Goal: Information Seeking & Learning: Learn about a topic

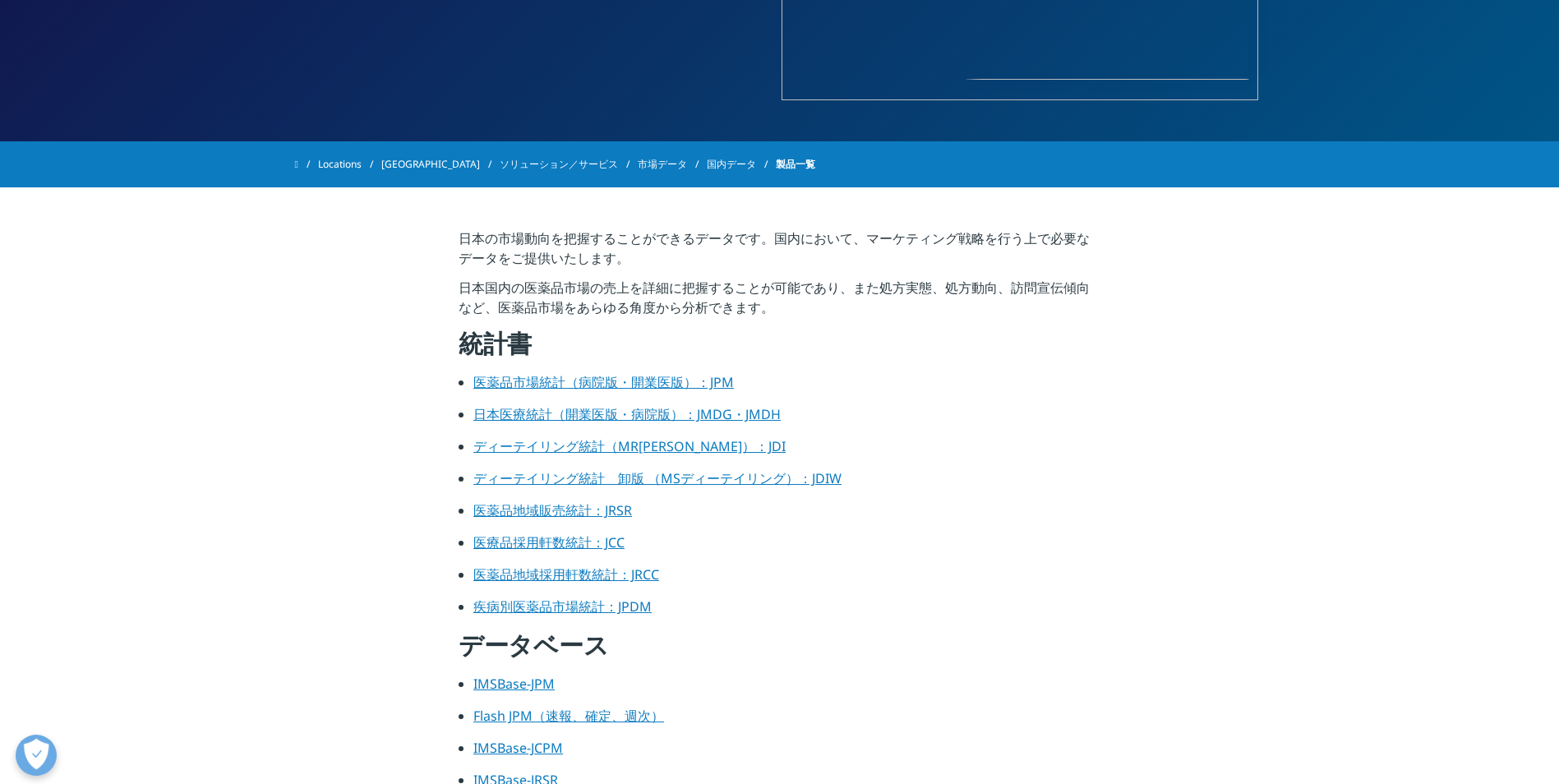
scroll to position [411, 0]
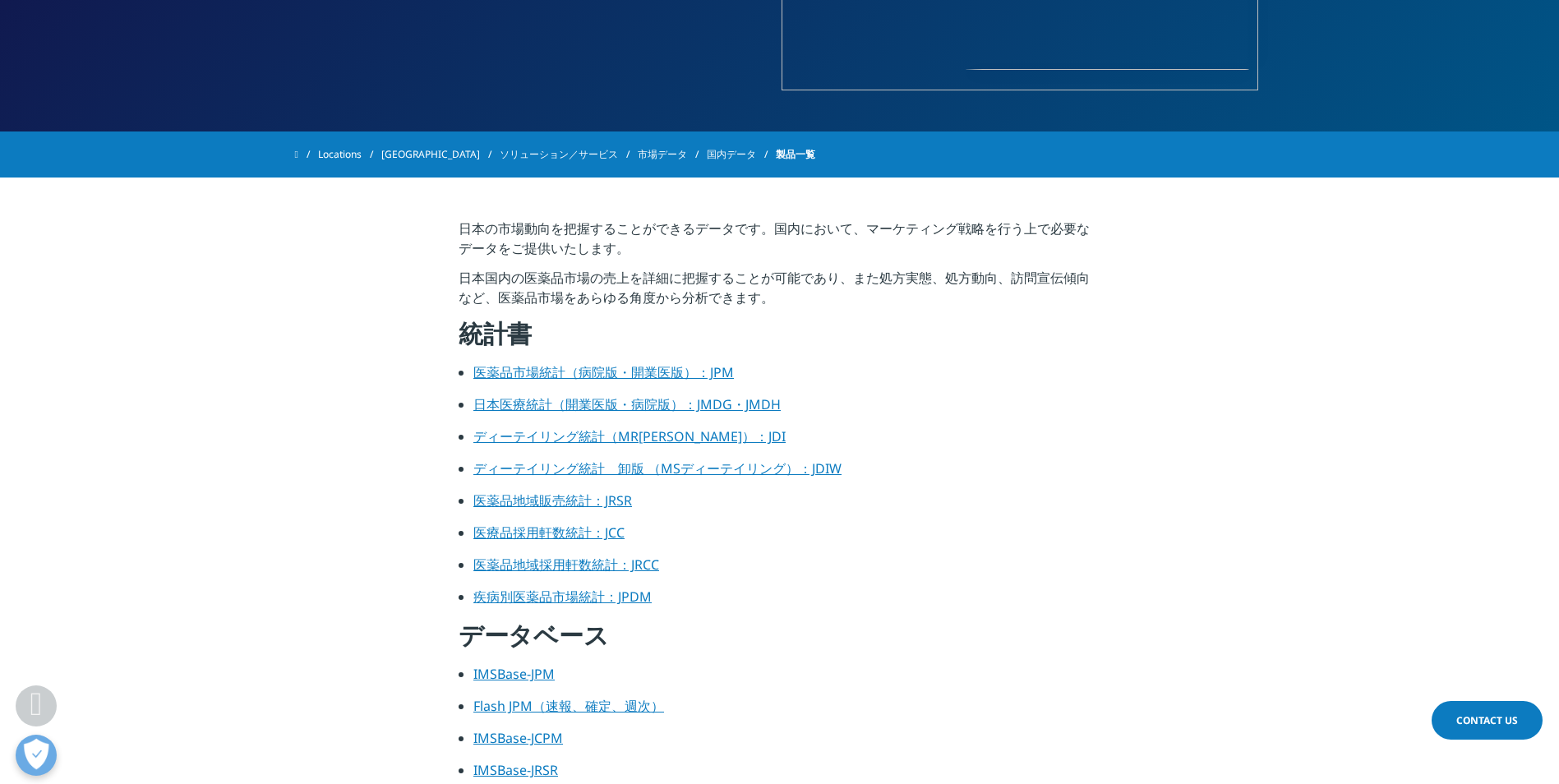
click at [701, 467] on link "ディーテイリング統計　卸版 （MSディーテイリング）：JDIW" at bounding box center [658, 468] width 368 height 19
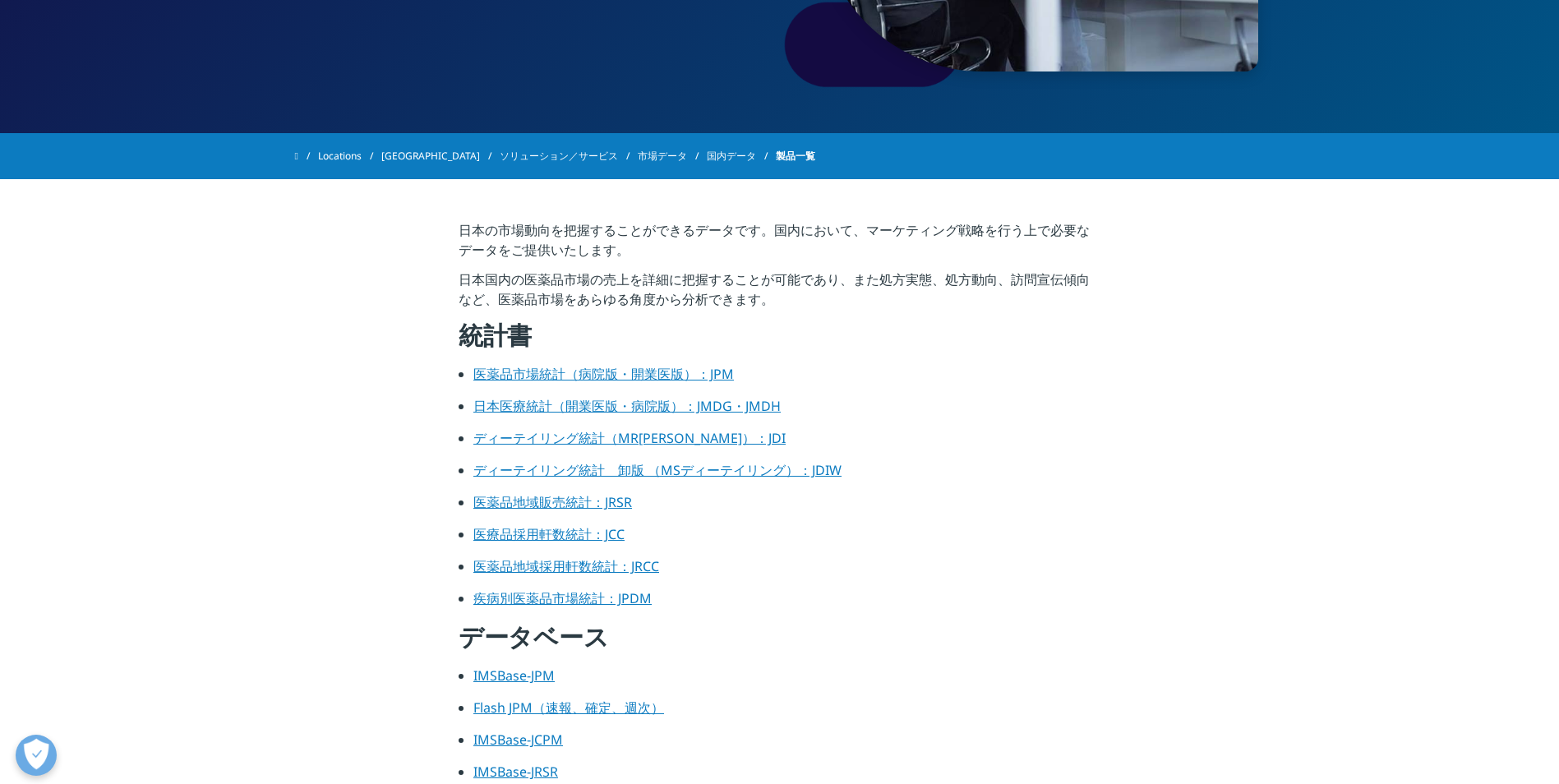
click at [594, 504] on link "医薬品地域販売統計：JRSR" at bounding box center [552, 502] width 159 height 19
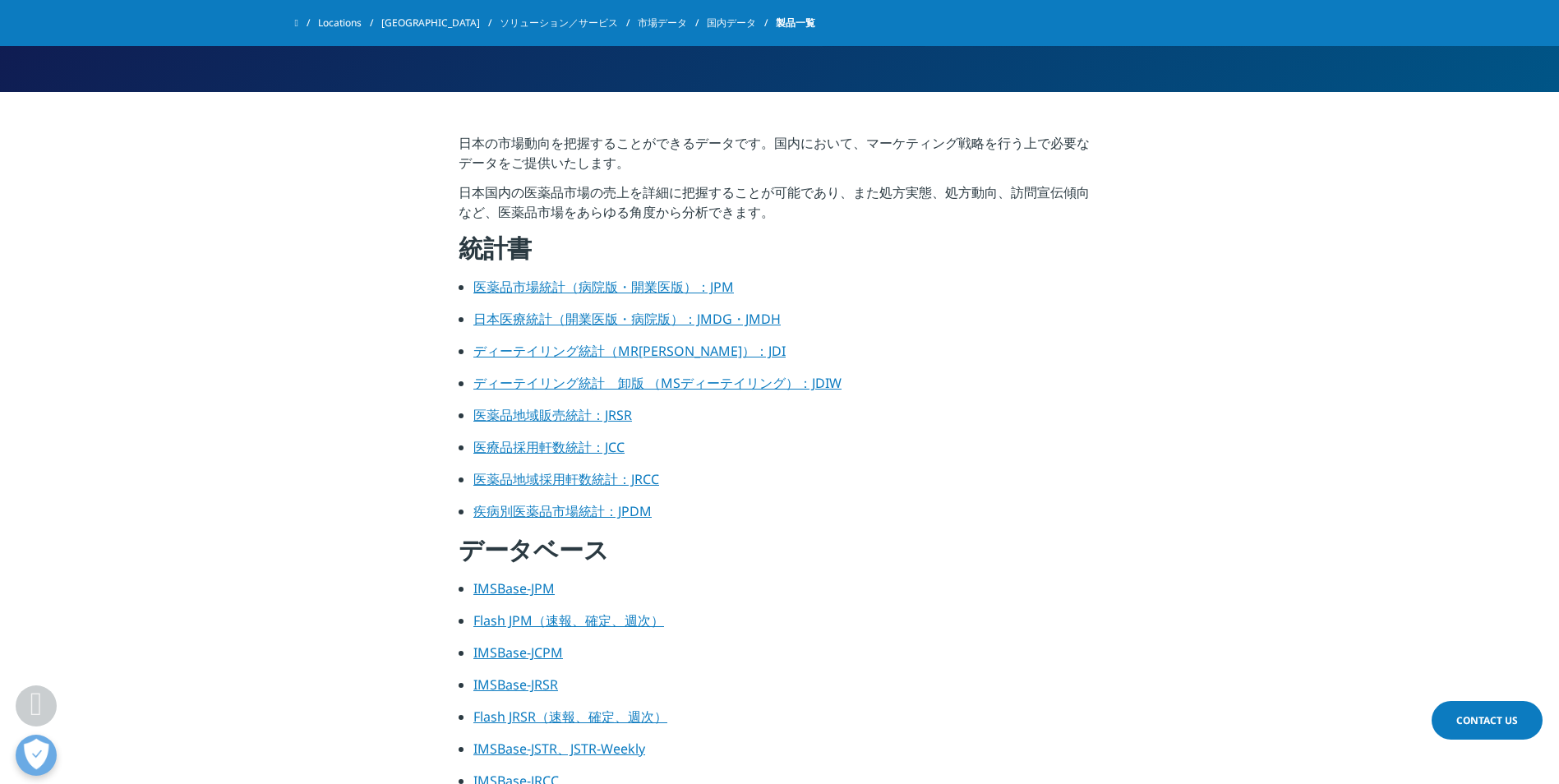
scroll to position [655, 0]
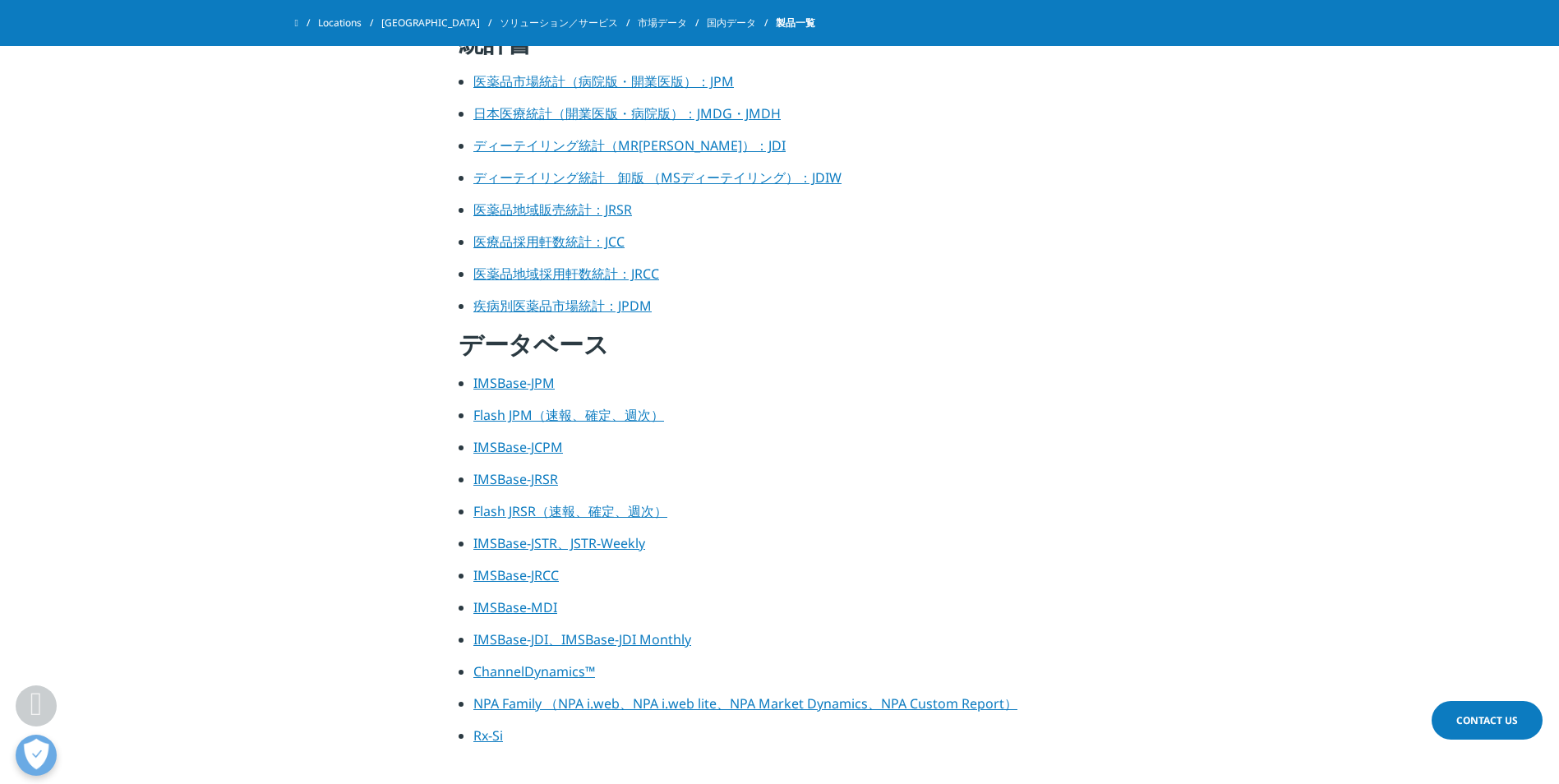
click at [612, 280] on link "医薬品地域採用軒数統計：JRCC" at bounding box center [566, 274] width 186 height 19
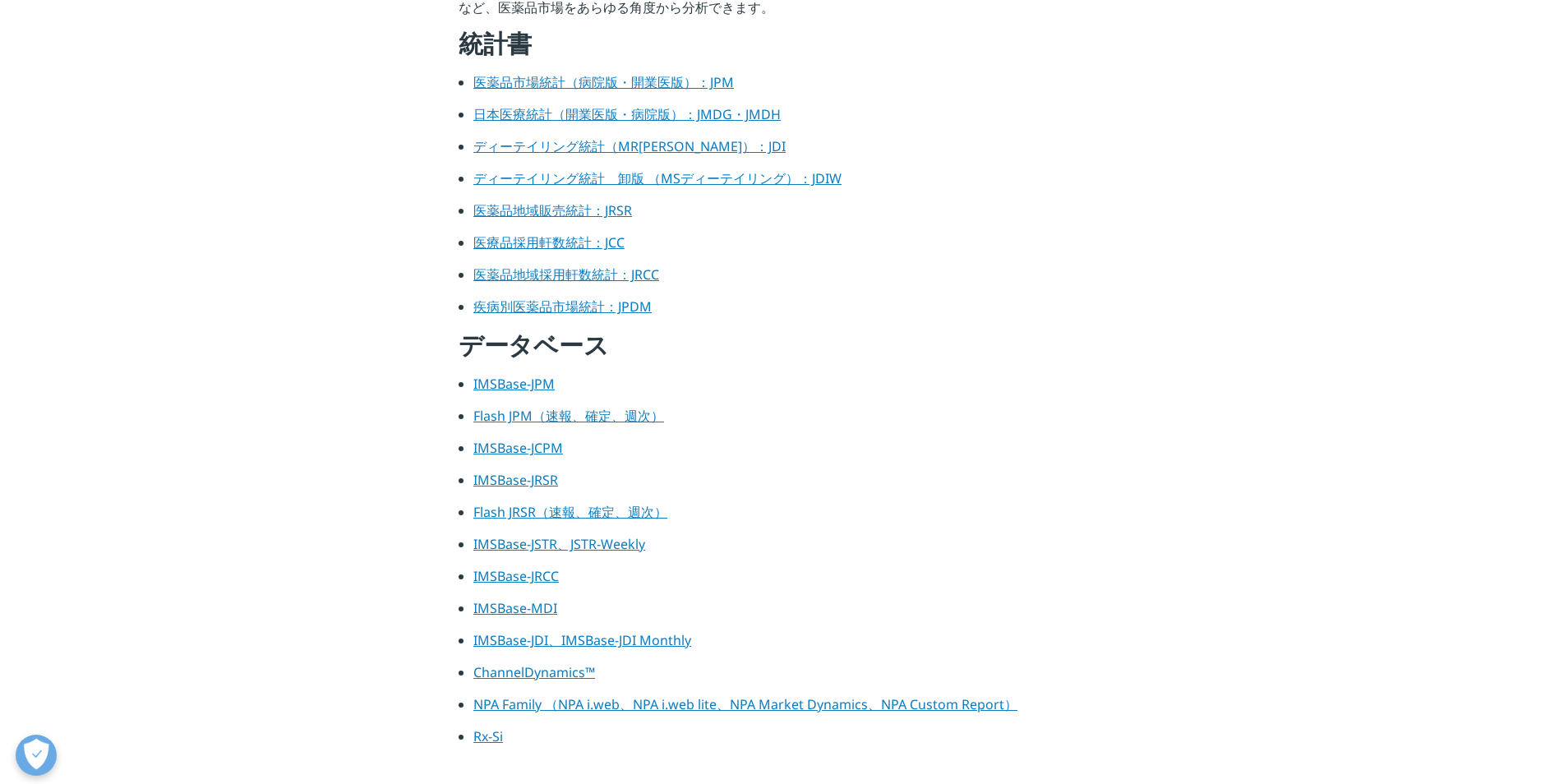
click at [492, 382] on link "IMSBase-JPM" at bounding box center [514, 384] width 82 height 19
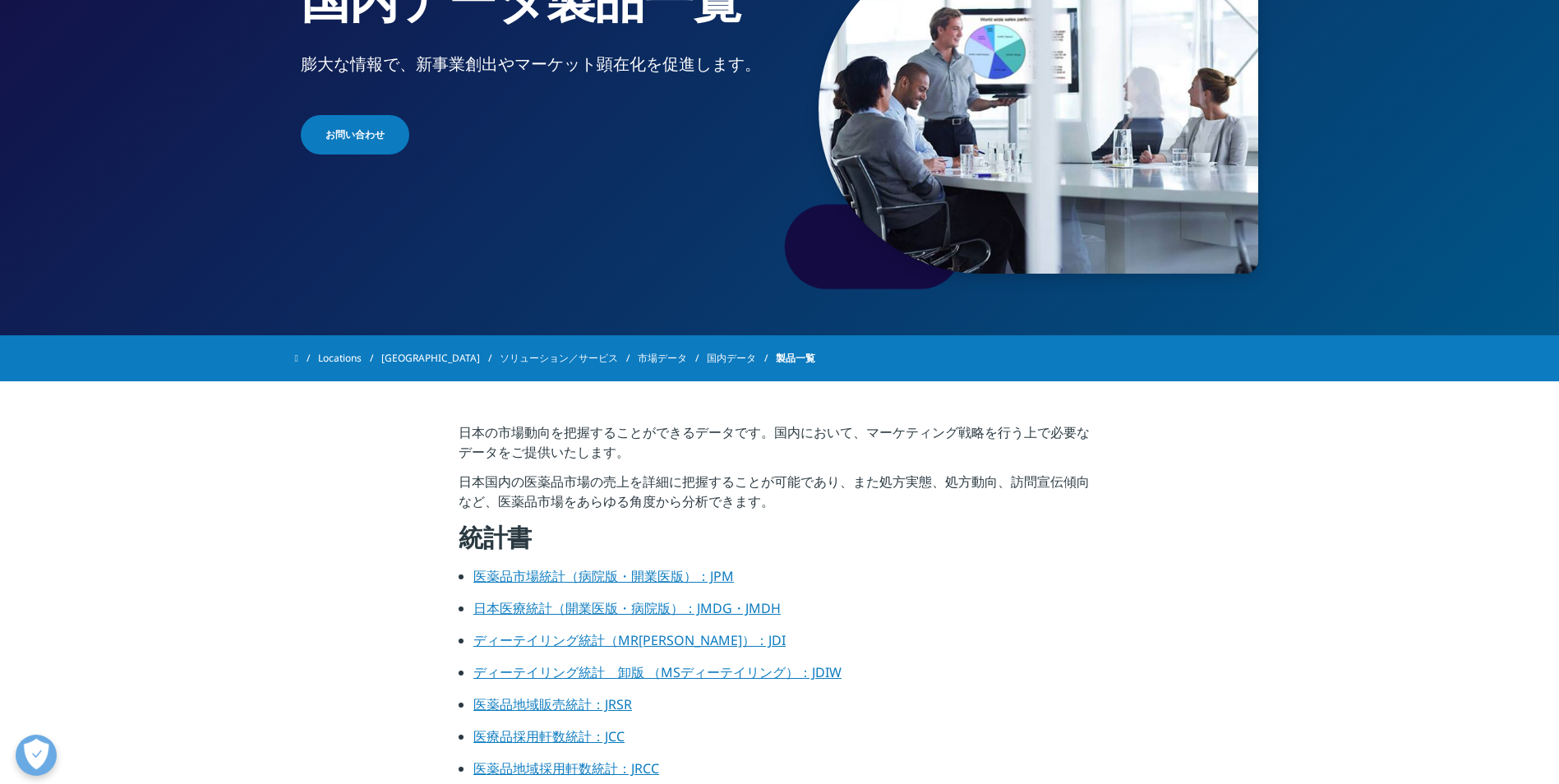
click at [707, 359] on link "国内データ" at bounding box center [741, 358] width 69 height 29
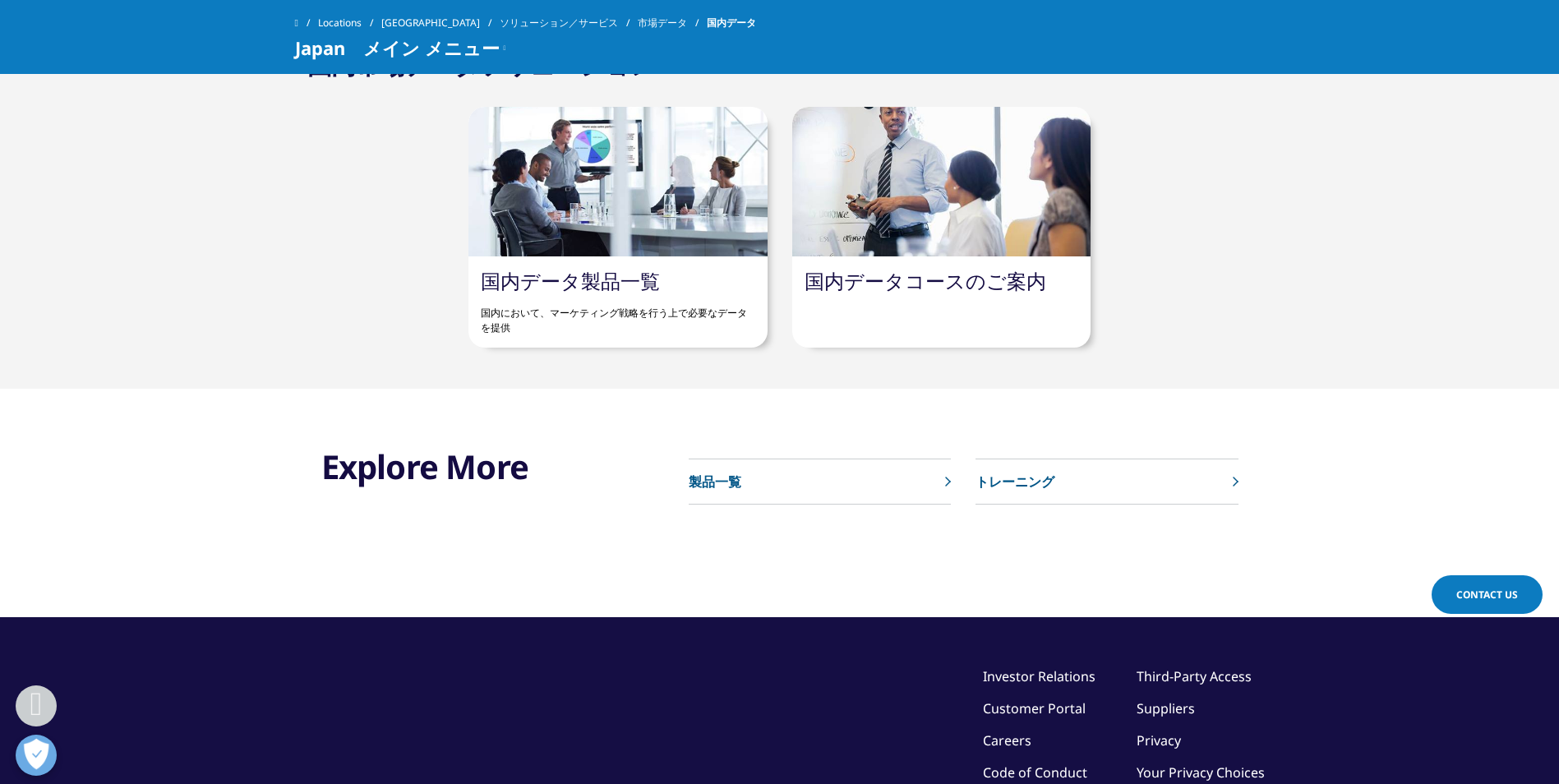
scroll to position [822, 0]
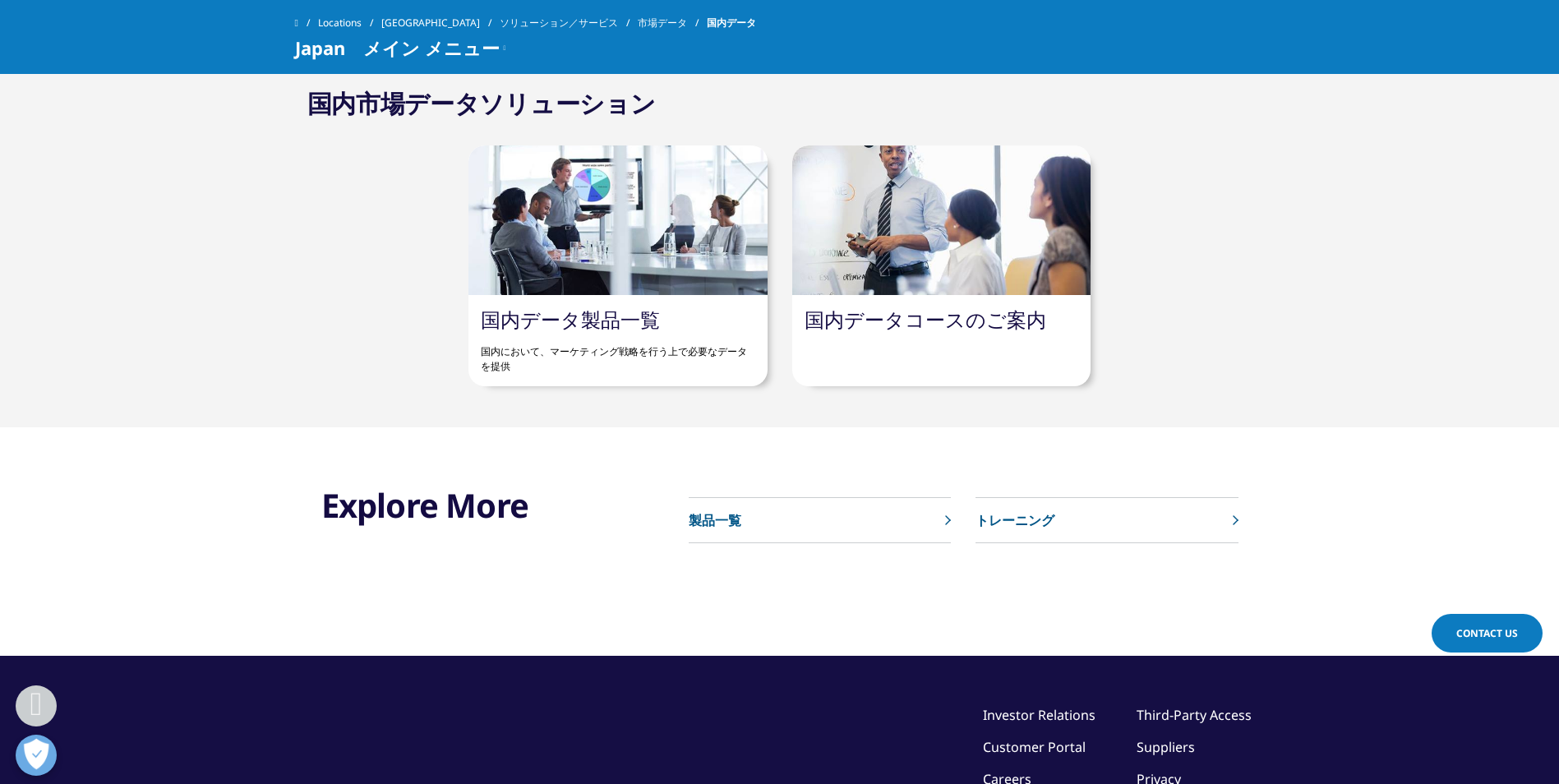
click at [852, 313] on link "国内データコースのご案内" at bounding box center [926, 319] width 242 height 27
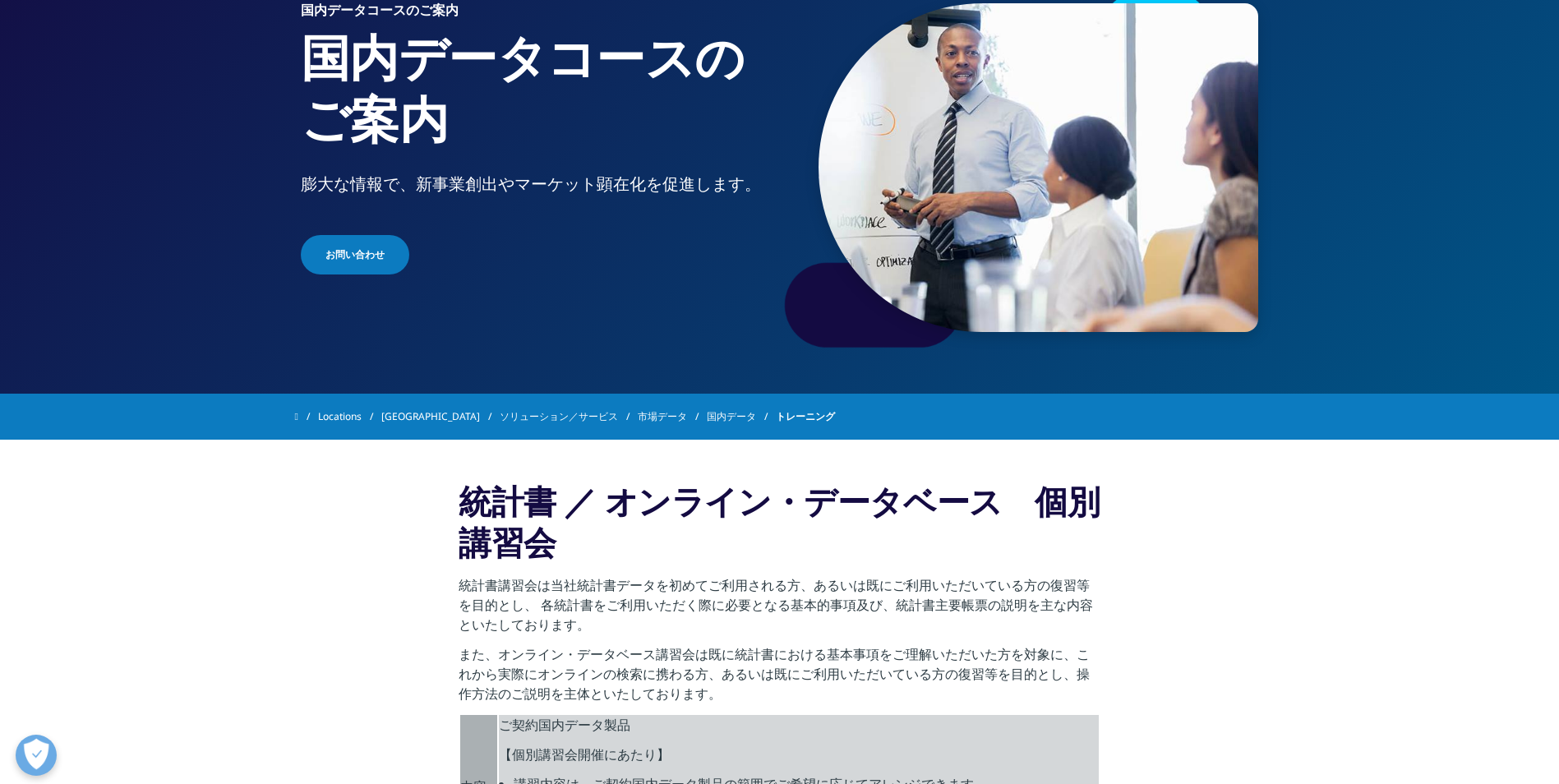
scroll to position [148, 0]
click at [707, 404] on link "国内データ" at bounding box center [741, 417] width 69 height 29
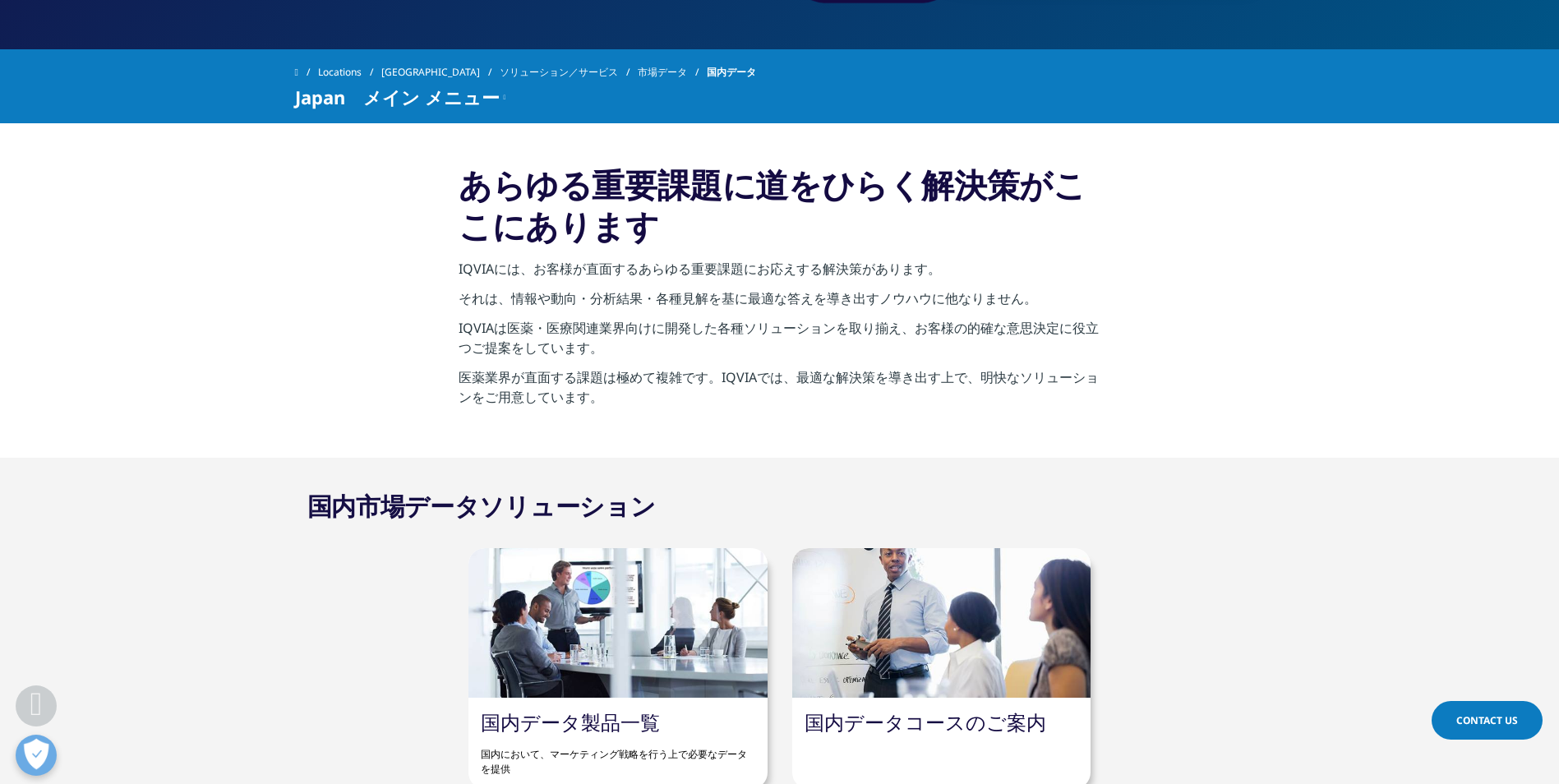
scroll to position [576, 0]
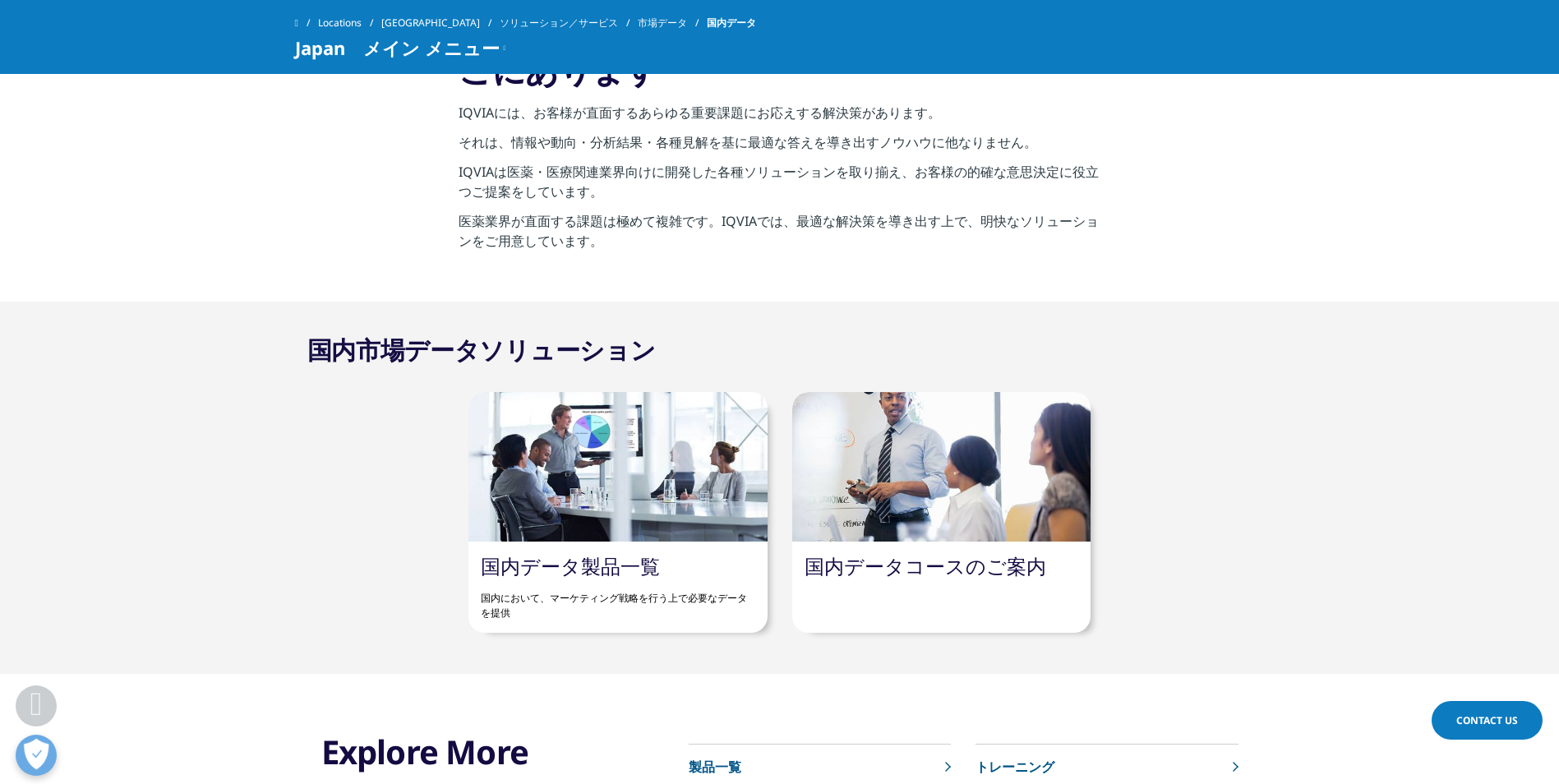
click at [513, 555] on link "国内データ製品一覧" at bounding box center [571, 566] width 179 height 27
